Goal: Check status: Verify the current state of an ongoing process or item

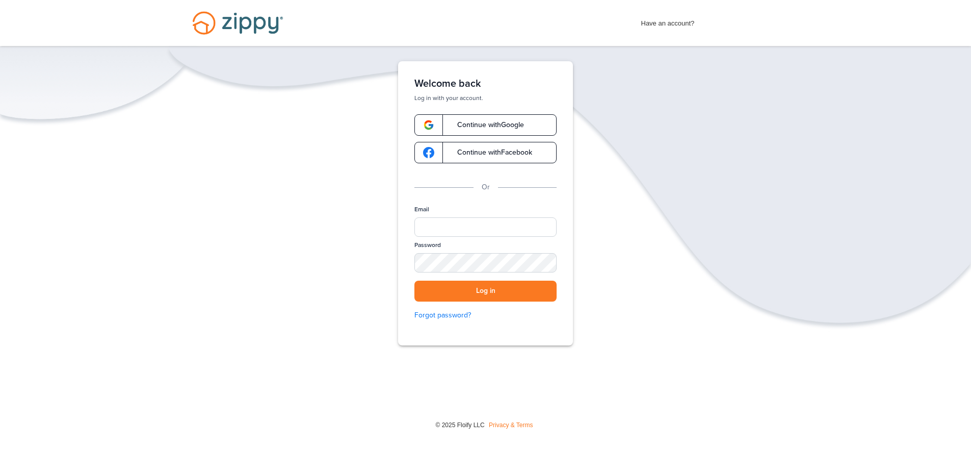
click at [467, 125] on span "Continue with Google" at bounding box center [485, 124] width 77 height 7
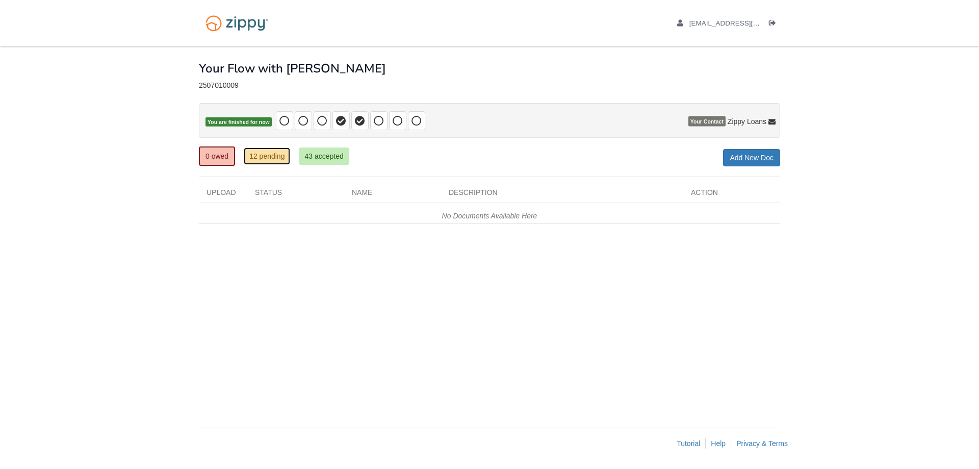
click at [282, 161] on link "12 pending" at bounding box center [267, 155] width 46 height 17
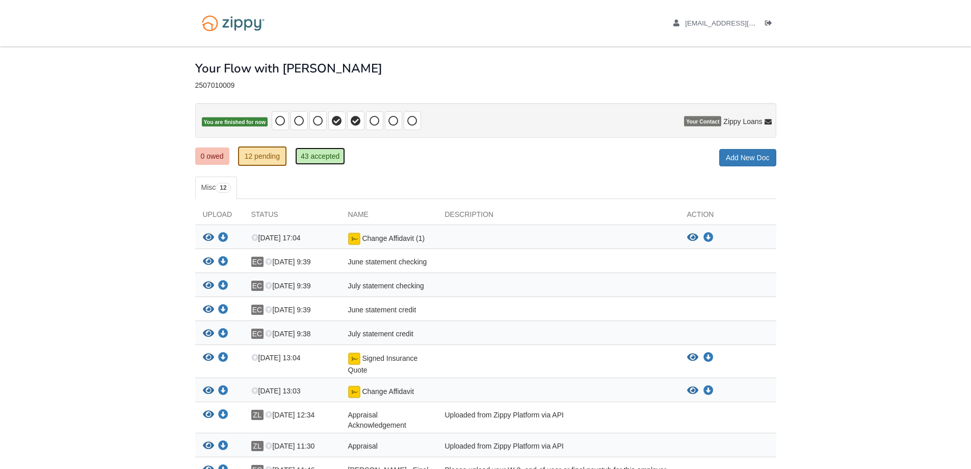
click at [323, 156] on link "43 accepted" at bounding box center [320, 155] width 50 height 17
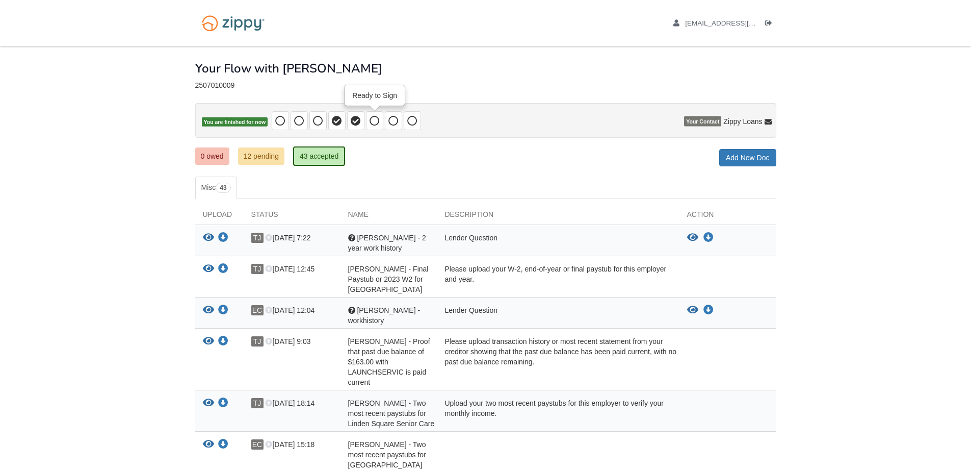
click at [377, 122] on icon at bounding box center [375, 121] width 10 height 10
click at [394, 121] on icon at bounding box center [393, 121] width 10 height 10
click at [412, 122] on icon at bounding box center [412, 121] width 10 height 10
click at [221, 152] on link "0 owed" at bounding box center [212, 155] width 34 height 17
